Goal: Use online tool/utility: Utilize a website feature to perform a specific function

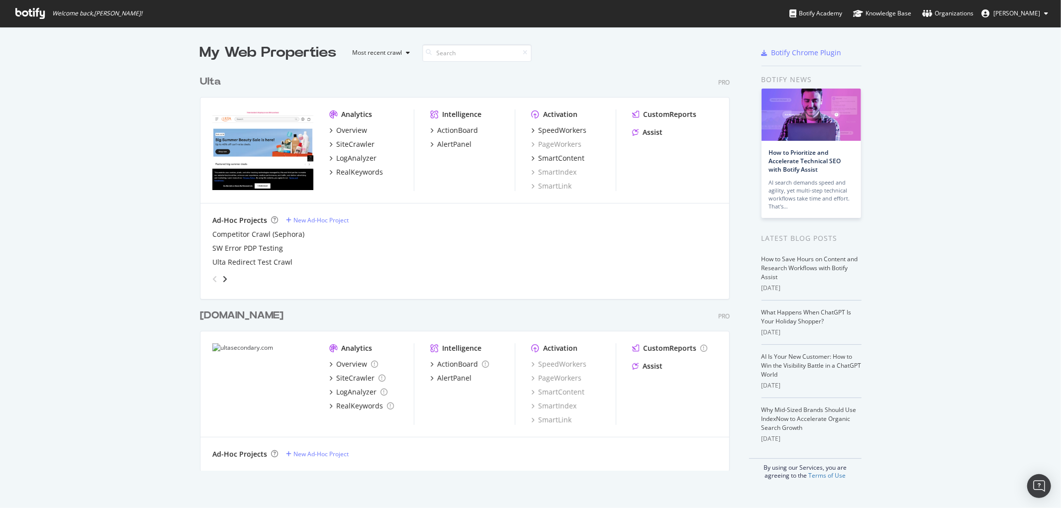
scroll to position [499, 1045]
click at [573, 126] on div "SpeedWorkers" at bounding box center [562, 130] width 48 height 10
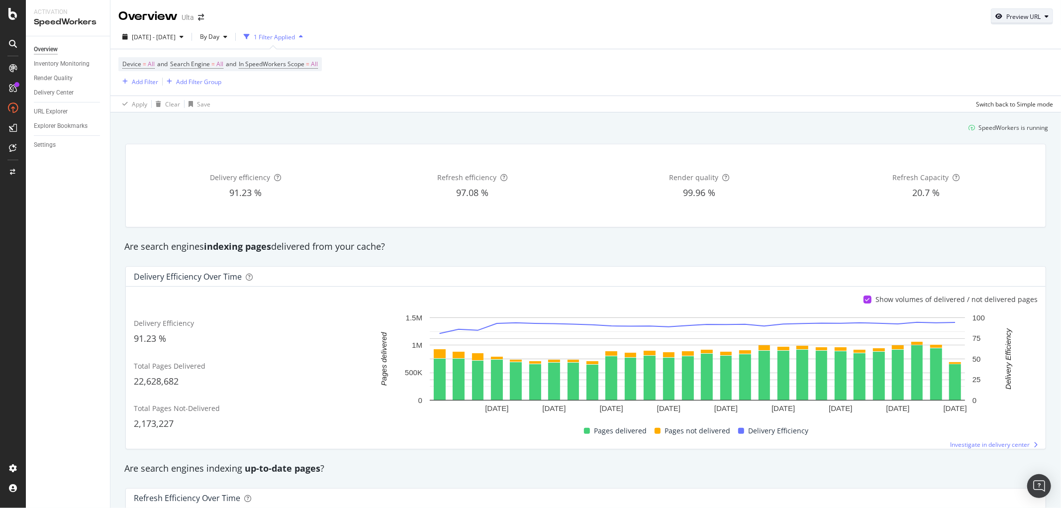
click at [1041, 16] on div "button" at bounding box center [1047, 16] width 12 height 6
click at [998, 65] on input "url" at bounding box center [983, 62] width 108 height 17
paste input "[URL][DOMAIN_NAME]"
type input "[URL][DOMAIN_NAME]"
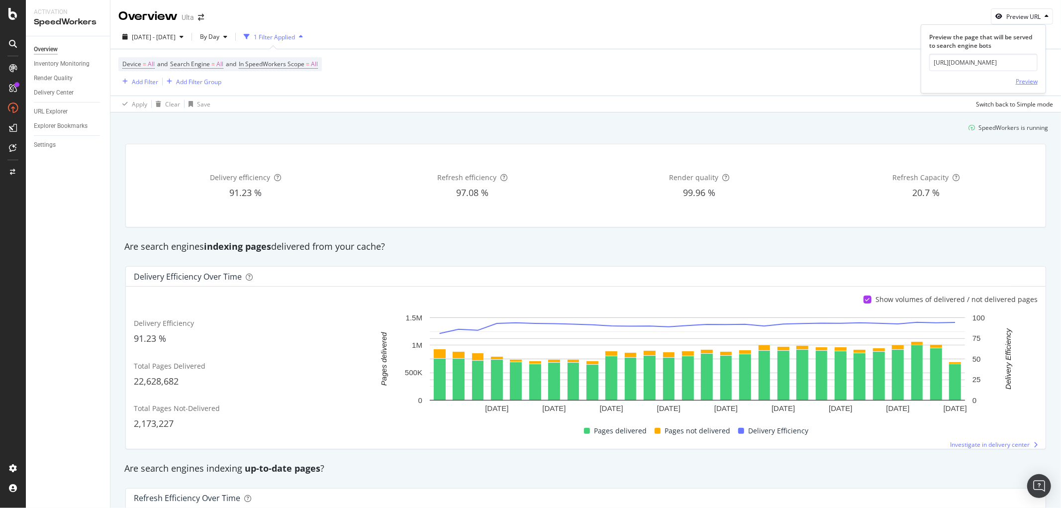
scroll to position [0, 0]
click at [1025, 76] on div "Preview" at bounding box center [1027, 81] width 22 height 15
